Goal: Find specific page/section

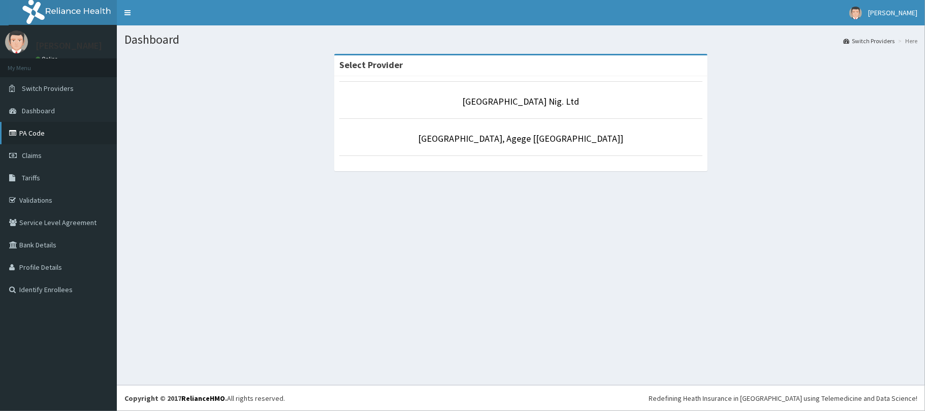
click at [41, 134] on link "PA Code" at bounding box center [58, 133] width 117 height 22
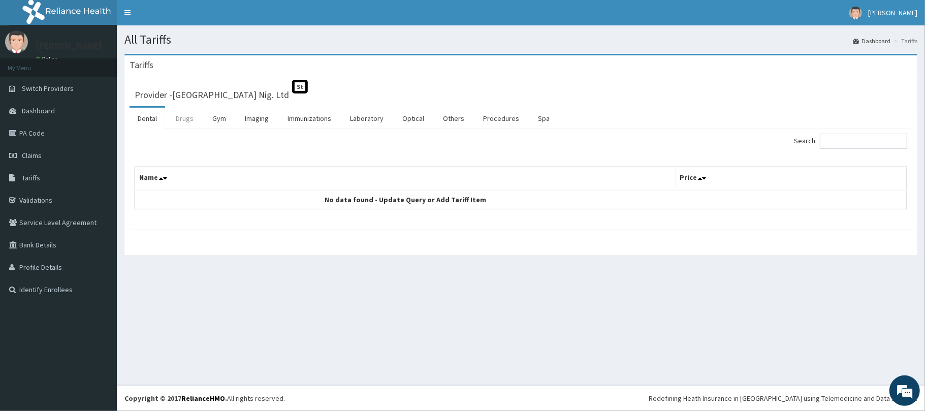
click at [181, 115] on link "Drugs" at bounding box center [185, 118] width 34 height 21
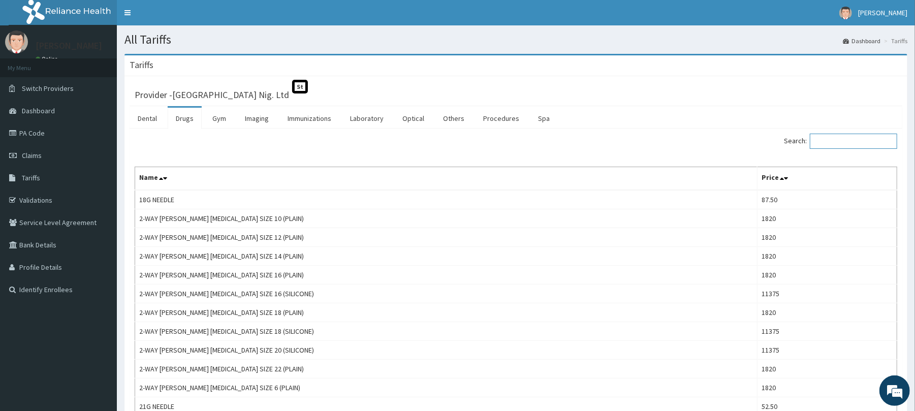
click at [877, 137] on input "Search:" at bounding box center [853, 141] width 87 height 15
paste input "ACCU CHECK GLUCOMETER MACHINE"
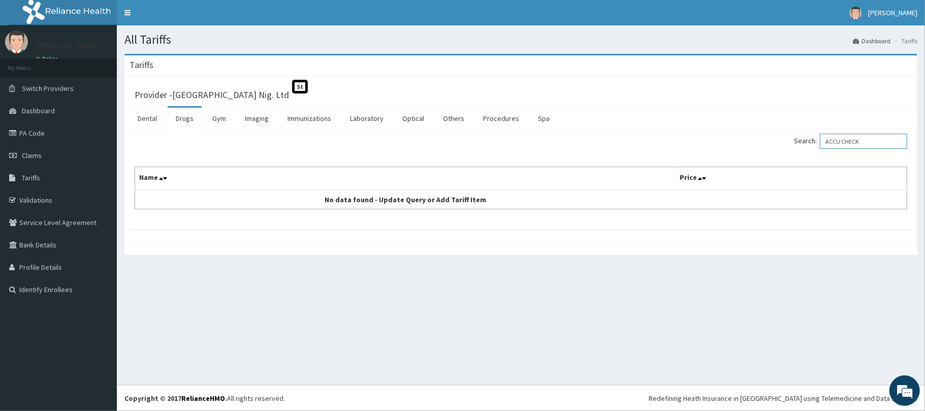
type input "ACCU CHECK"
click at [102, 124] on link "PA Code" at bounding box center [58, 133] width 117 height 22
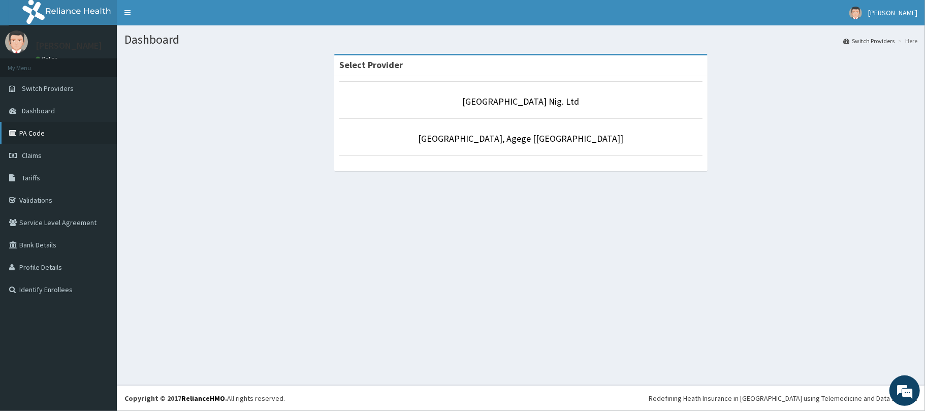
click at [76, 130] on link "PA Code" at bounding box center [58, 133] width 117 height 22
